Goal: Task Accomplishment & Management: Manage account settings

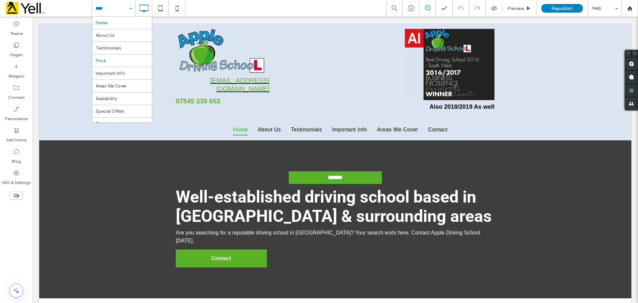
scroll to position [7, 0]
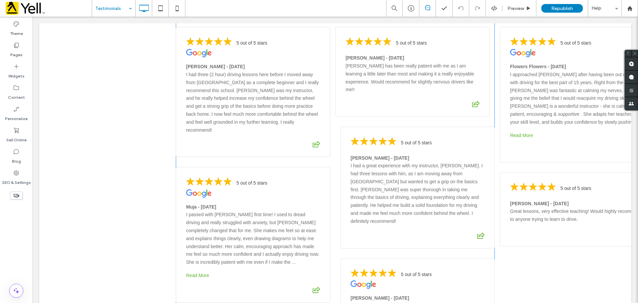
scroll to position [432, 0]
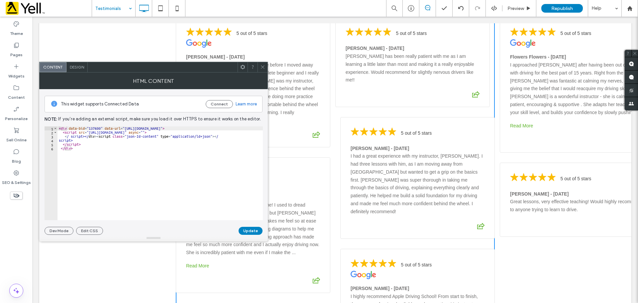
click at [264, 63] on span at bounding box center [262, 67] width 5 height 10
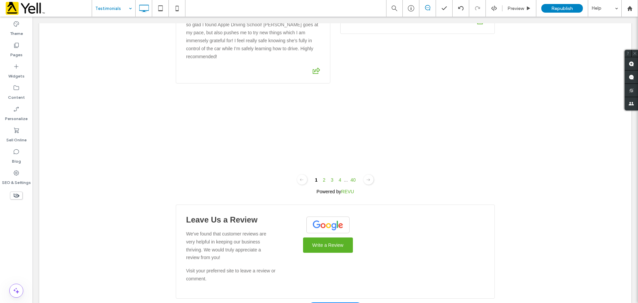
scroll to position [897, 0]
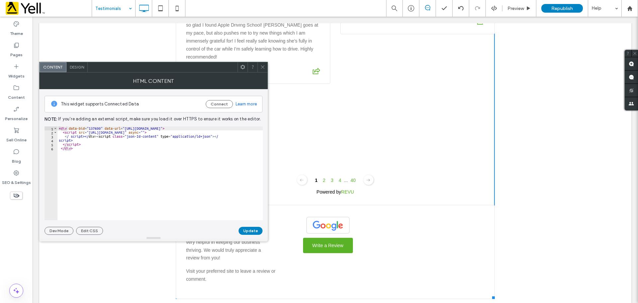
click at [261, 67] on icon at bounding box center [262, 66] width 5 height 5
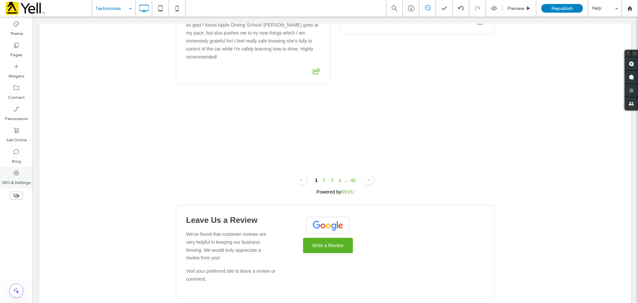
click at [12, 175] on div "SEO & Settings" at bounding box center [16, 177] width 33 height 21
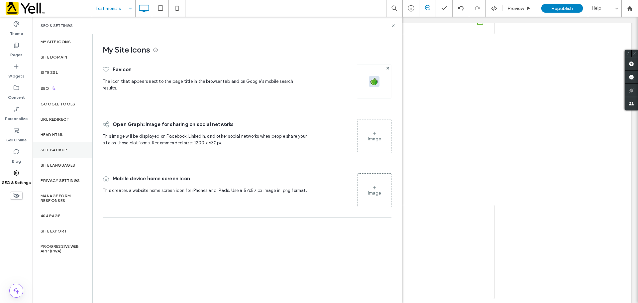
click at [58, 152] on label "Site Backup" at bounding box center [54, 150] width 27 height 5
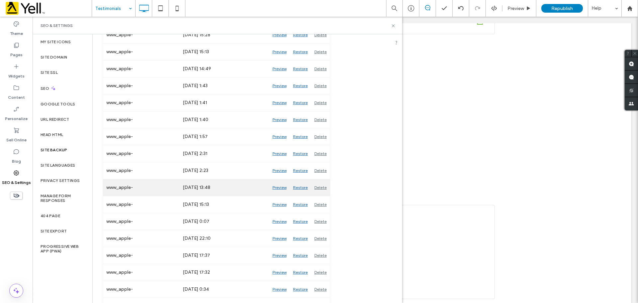
scroll to position [679, 0]
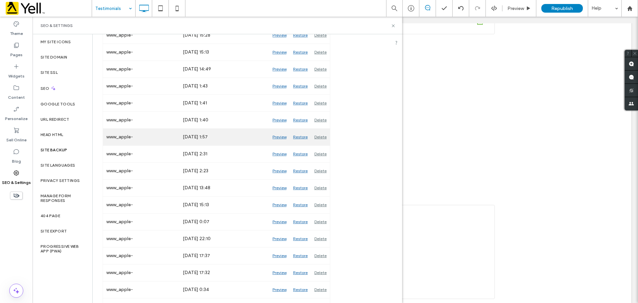
click at [279, 137] on div "Preview" at bounding box center [279, 137] width 21 height 17
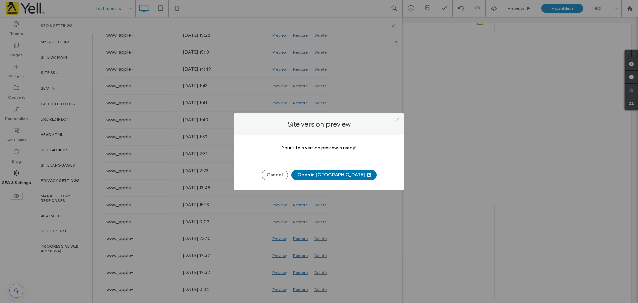
click at [322, 172] on button "Open in [GEOGRAPHIC_DATA]" at bounding box center [333, 174] width 85 height 11
